Goal: Navigation & Orientation: Understand site structure

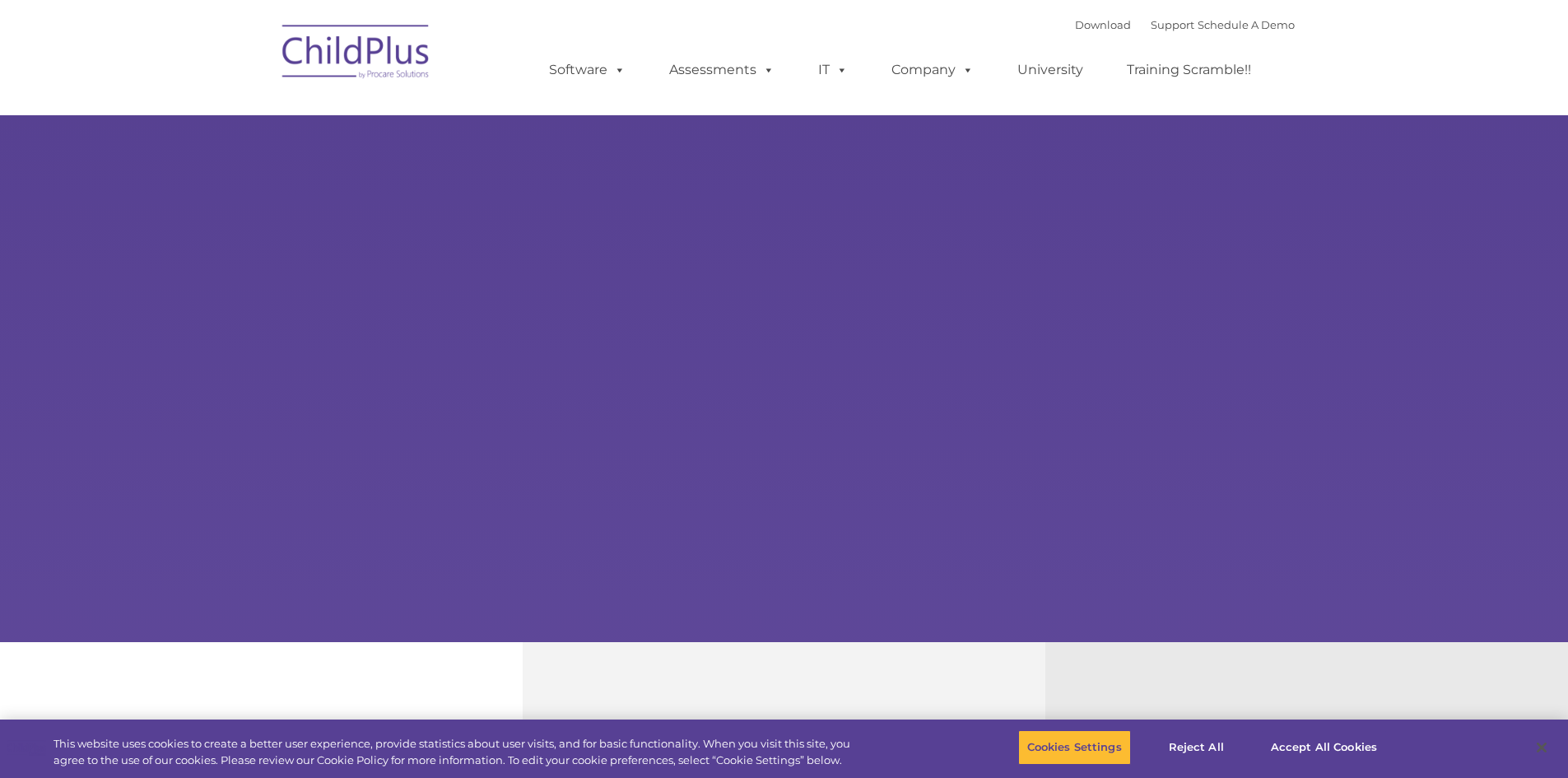
select select "MEDIUM"
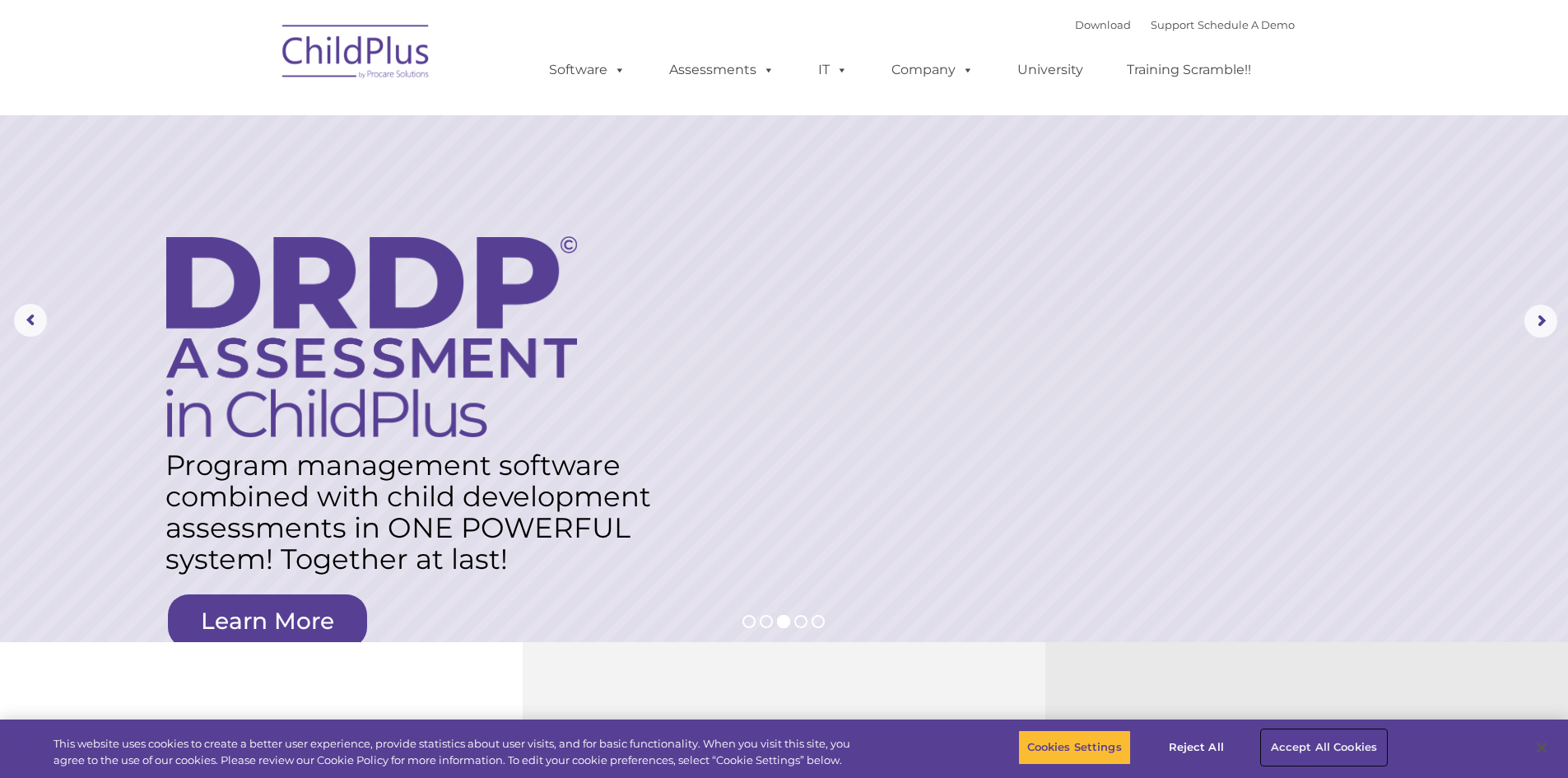
click at [1278, 744] on button "Accept All Cookies" at bounding box center [1323, 748] width 124 height 35
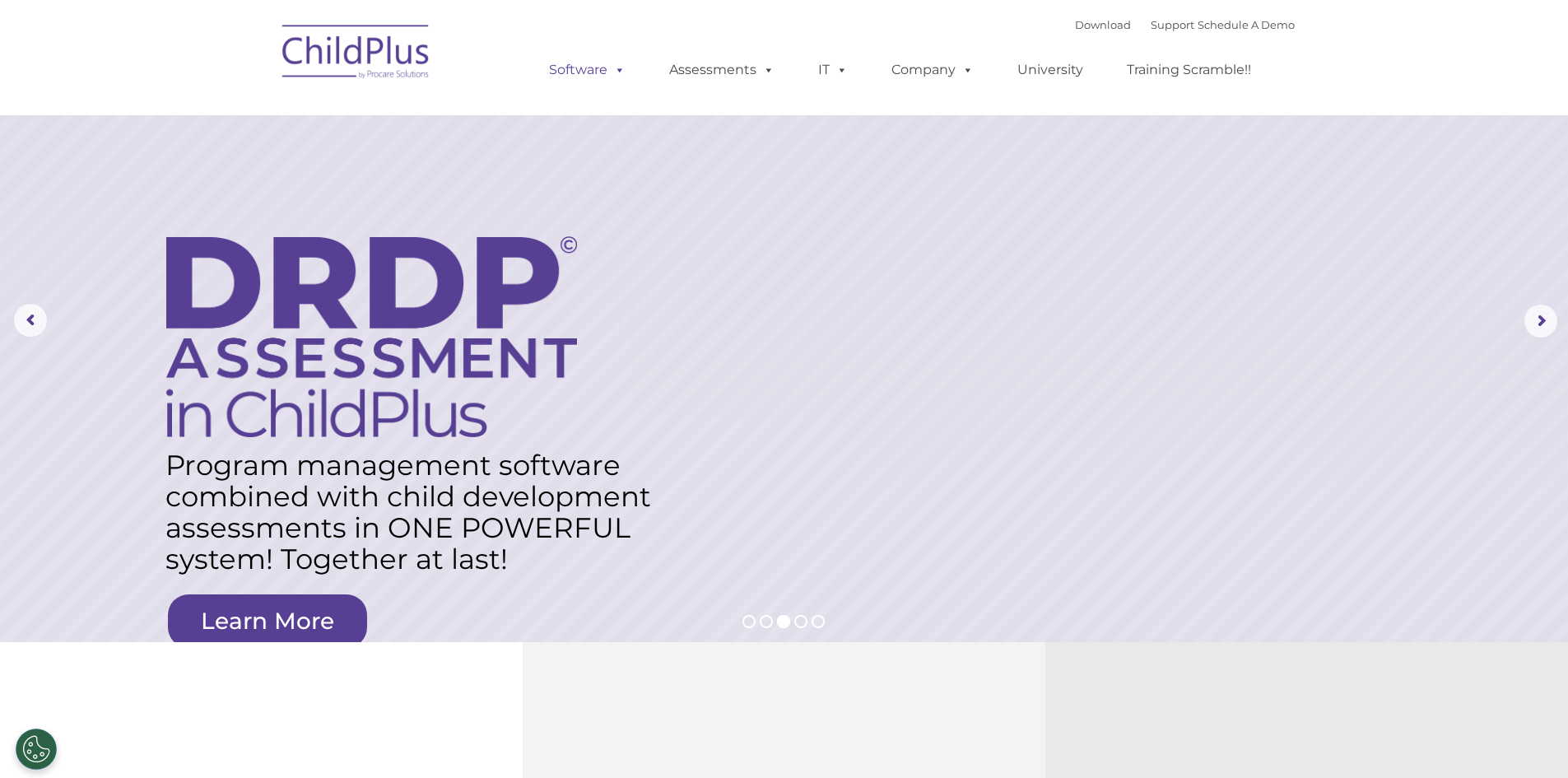
click at [617, 70] on span at bounding box center [617, 69] width 18 height 16
click at [595, 66] on link "Software" at bounding box center [587, 70] width 110 height 33
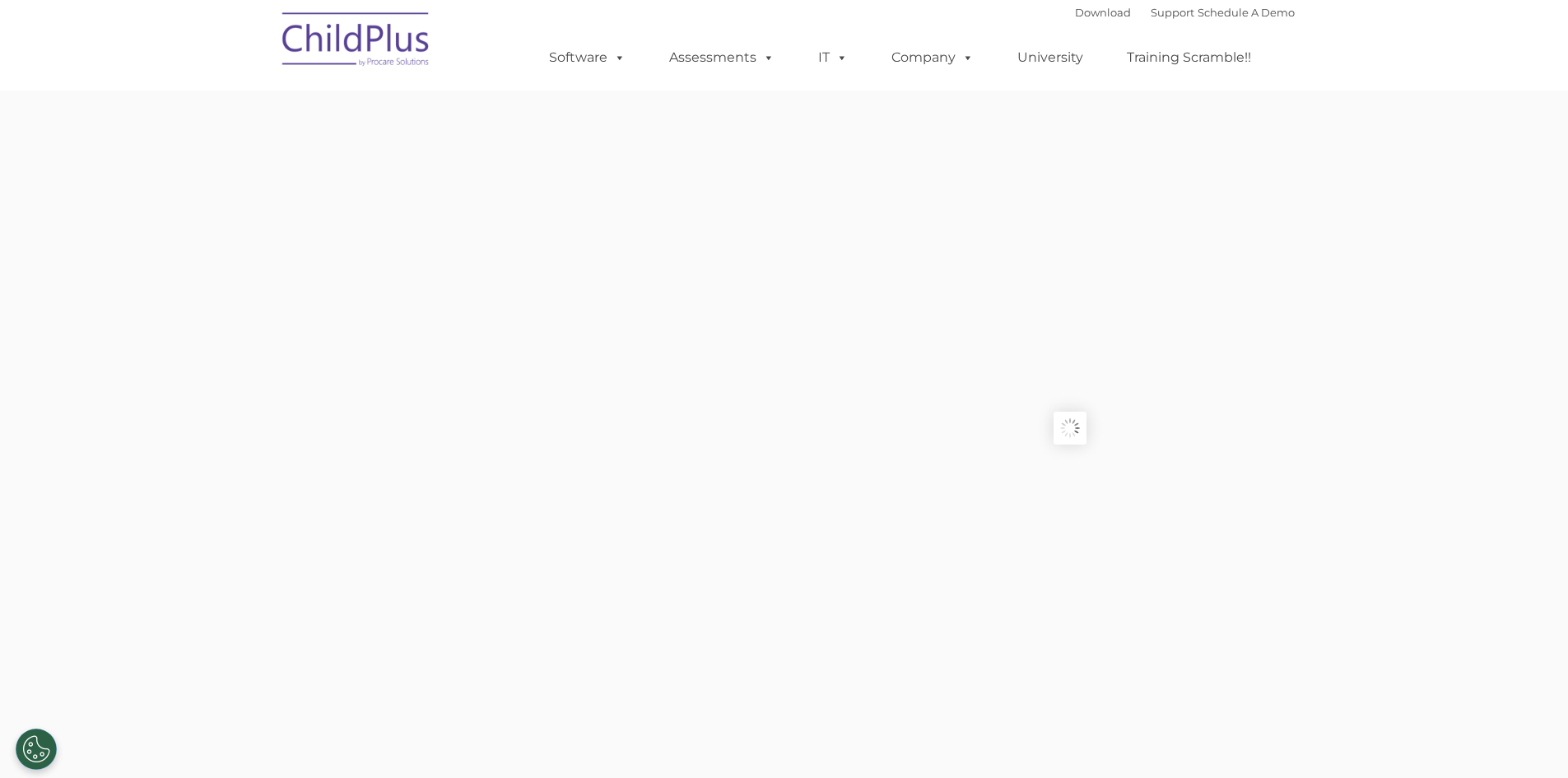
type input ""
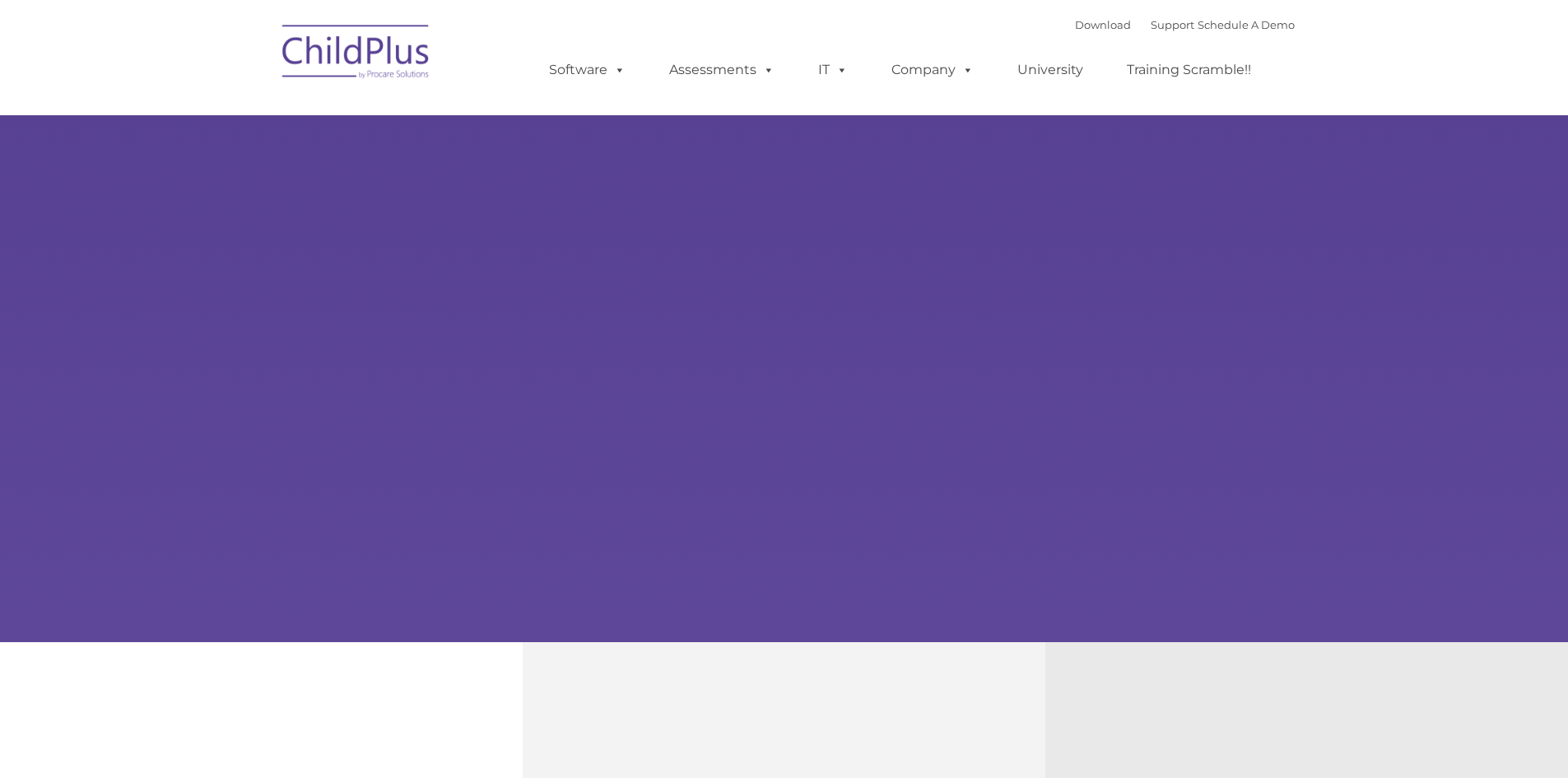
type input ""
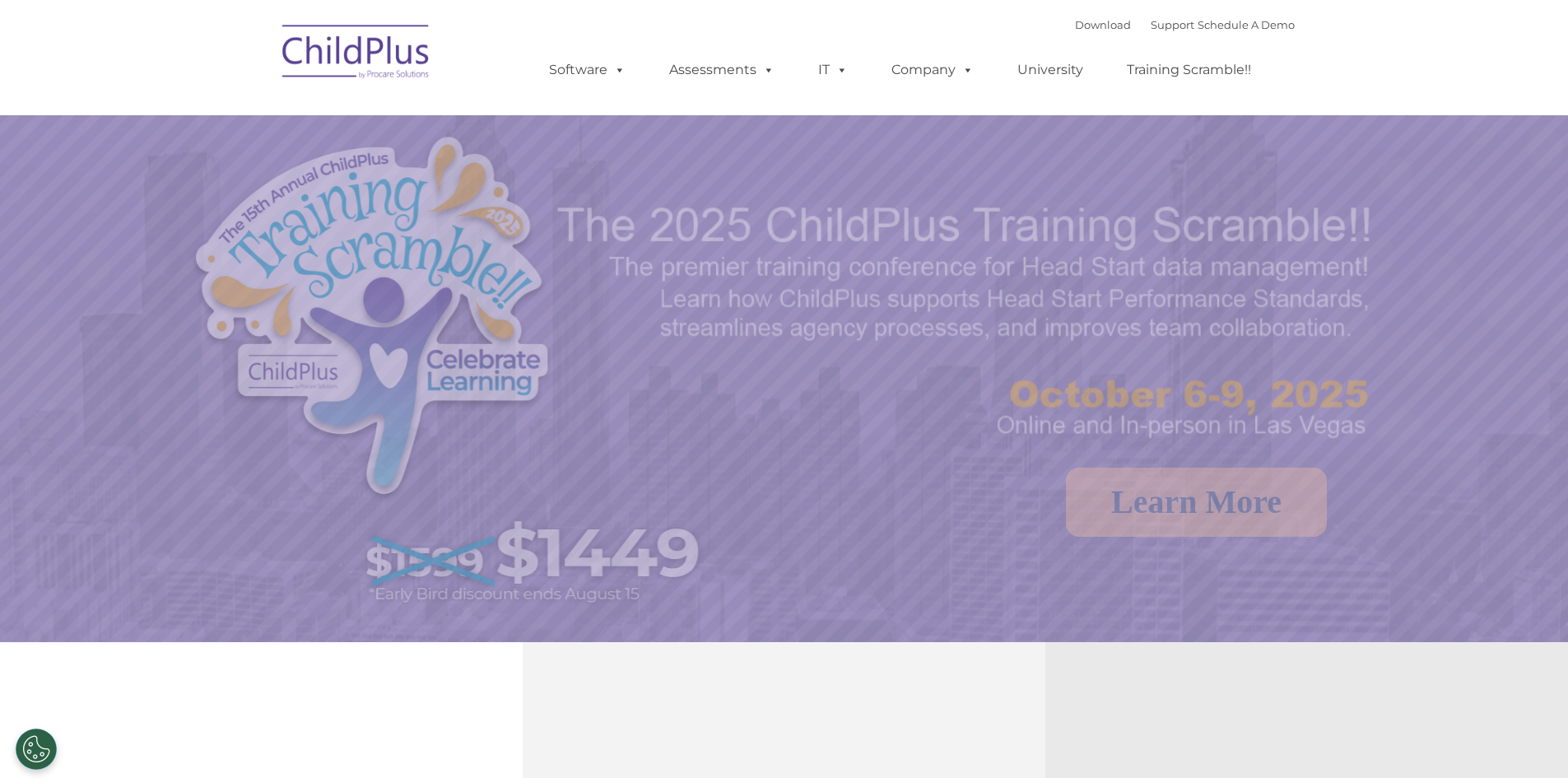
select select "MEDIUM"
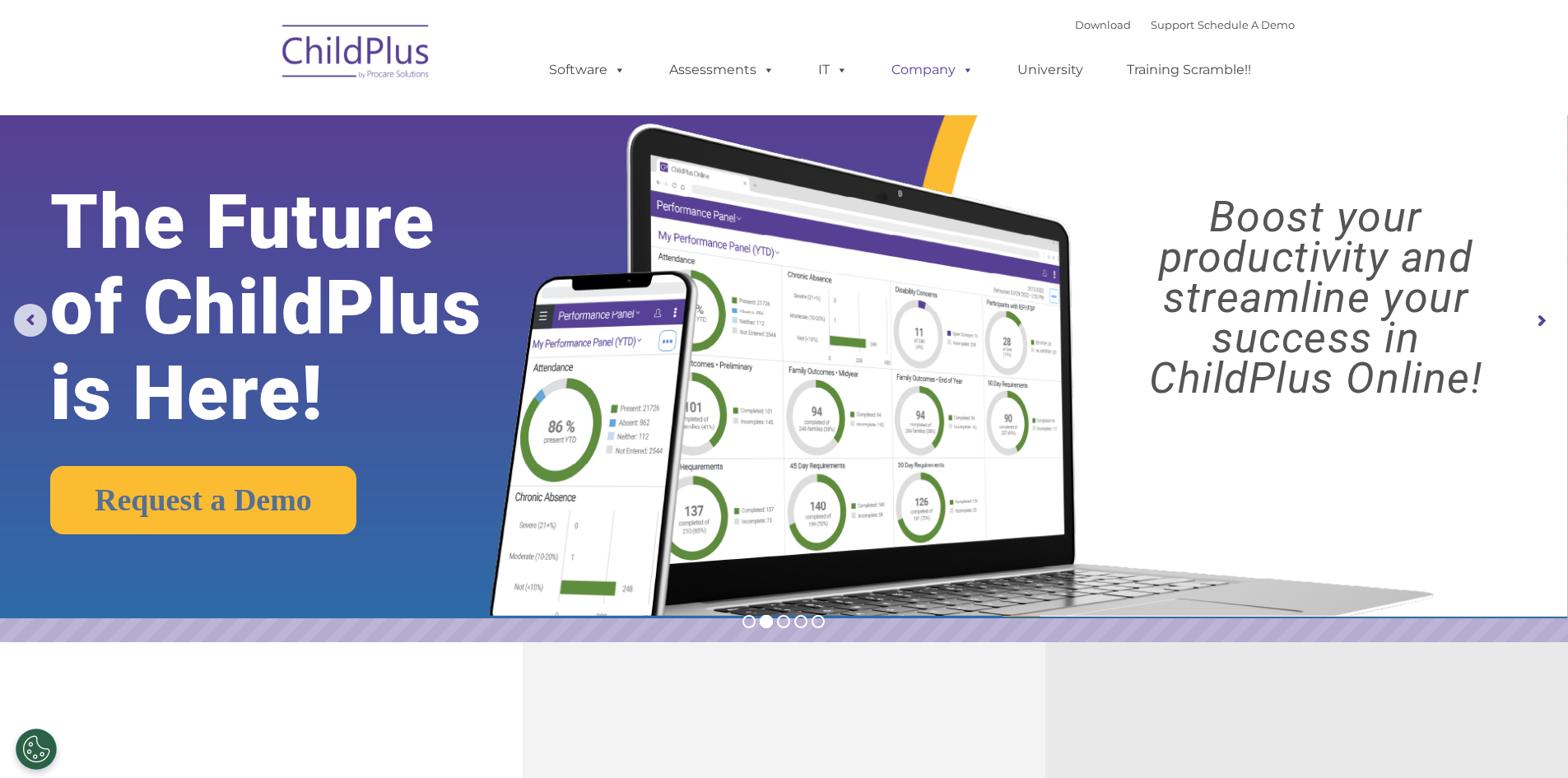
click at [964, 72] on span at bounding box center [964, 69] width 18 height 16
click at [941, 72] on link "Company" at bounding box center [932, 70] width 115 height 33
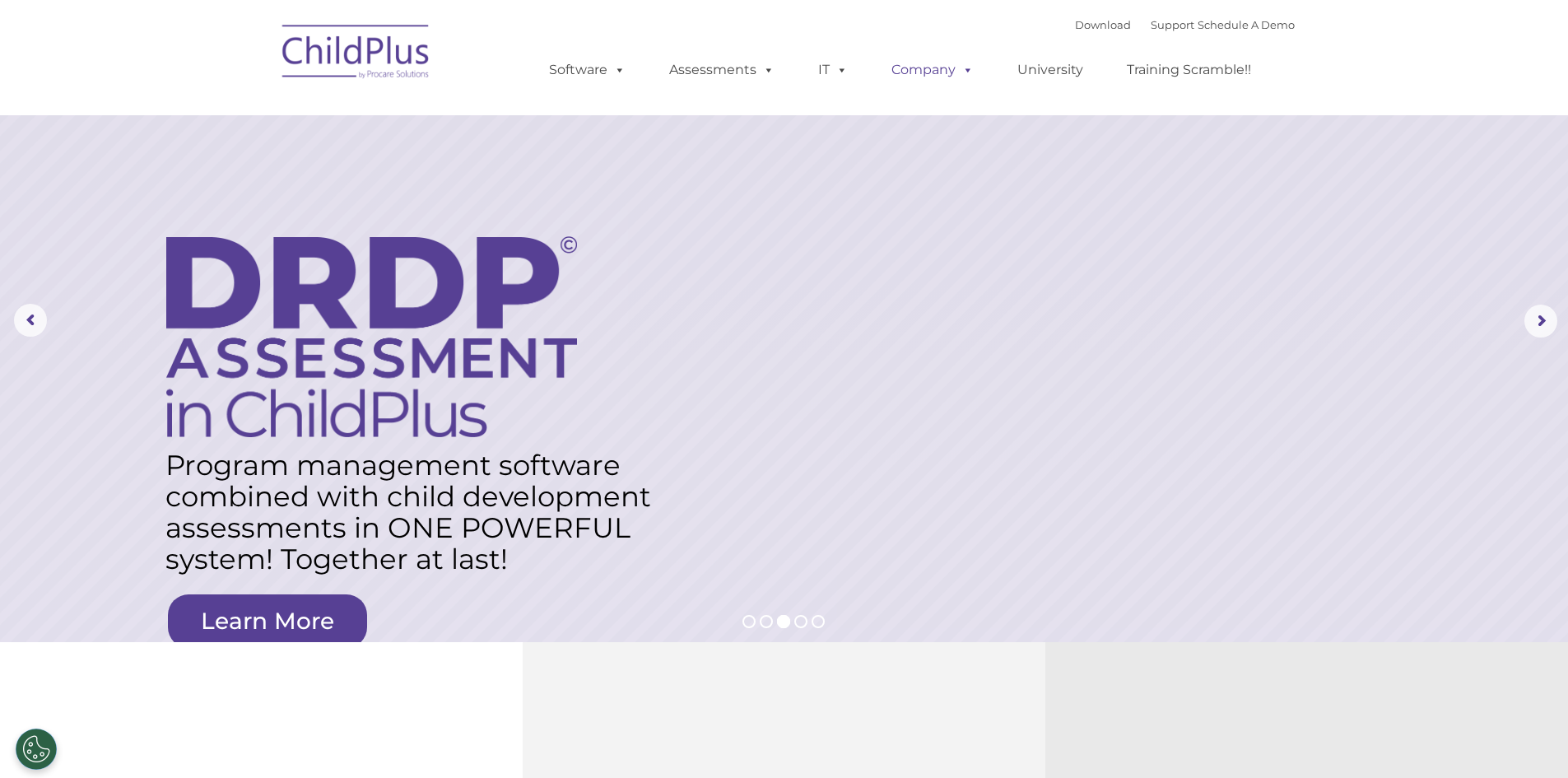
click at [965, 67] on span at bounding box center [964, 69] width 18 height 16
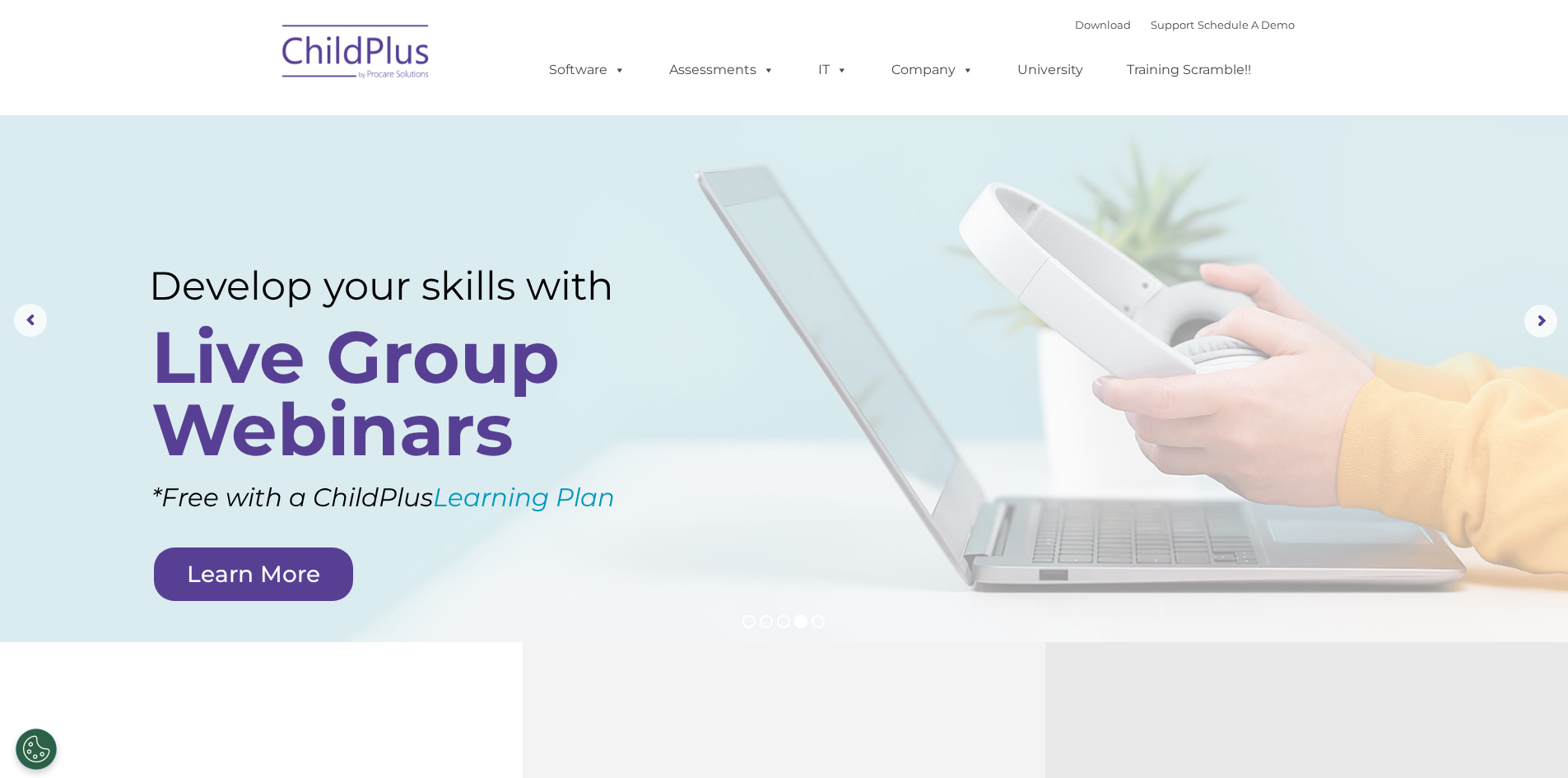
click at [926, 28] on div "Download Support | Schedule A Demo  MENU MENU Software ChildPlus: The original…" at bounding box center [905, 57] width 778 height 90
